Goal: Information Seeking & Learning: Get advice/opinions

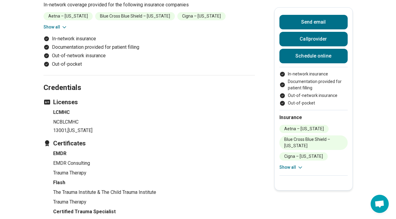
scroll to position [449, 0]
